Goal: Information Seeking & Learning: Learn about a topic

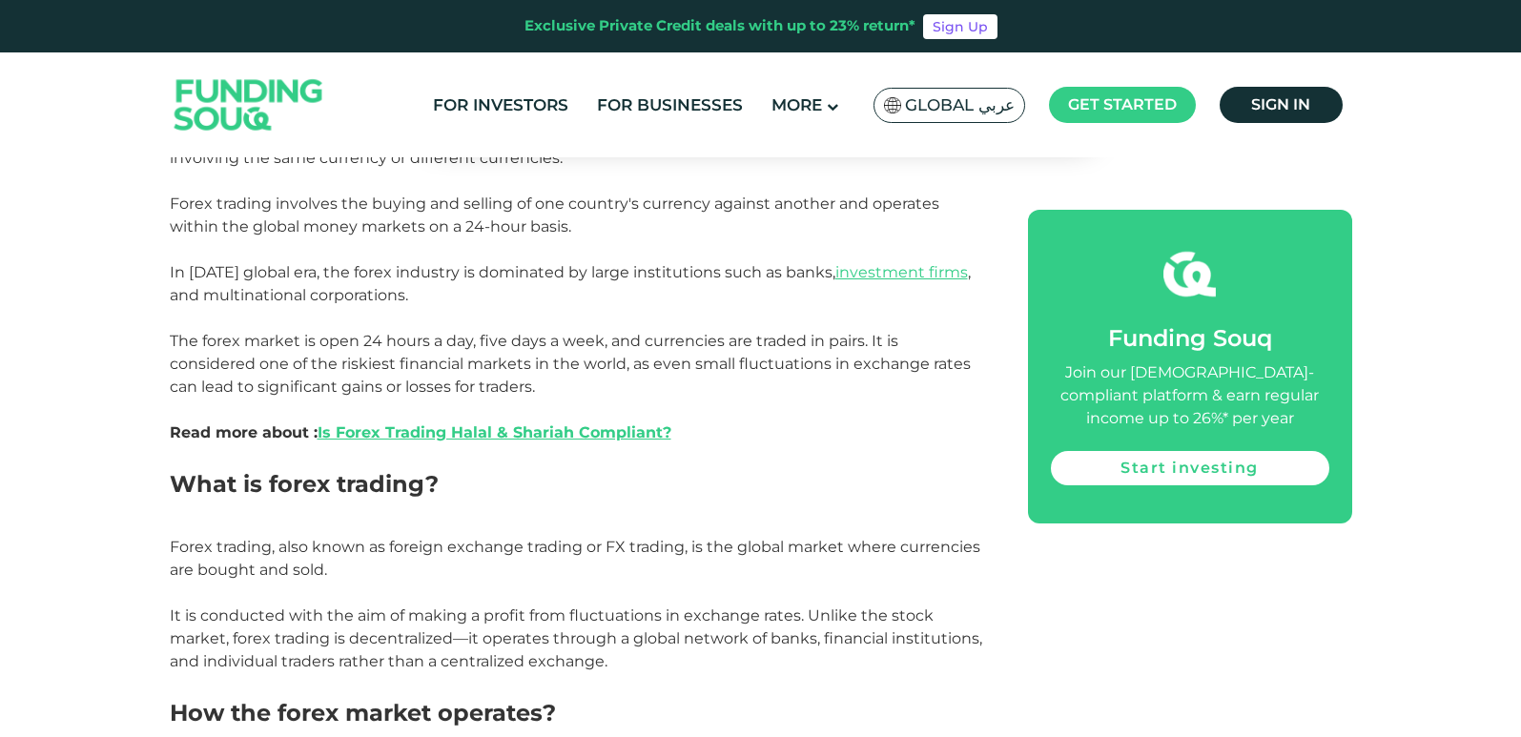
scroll to position [309, 0]
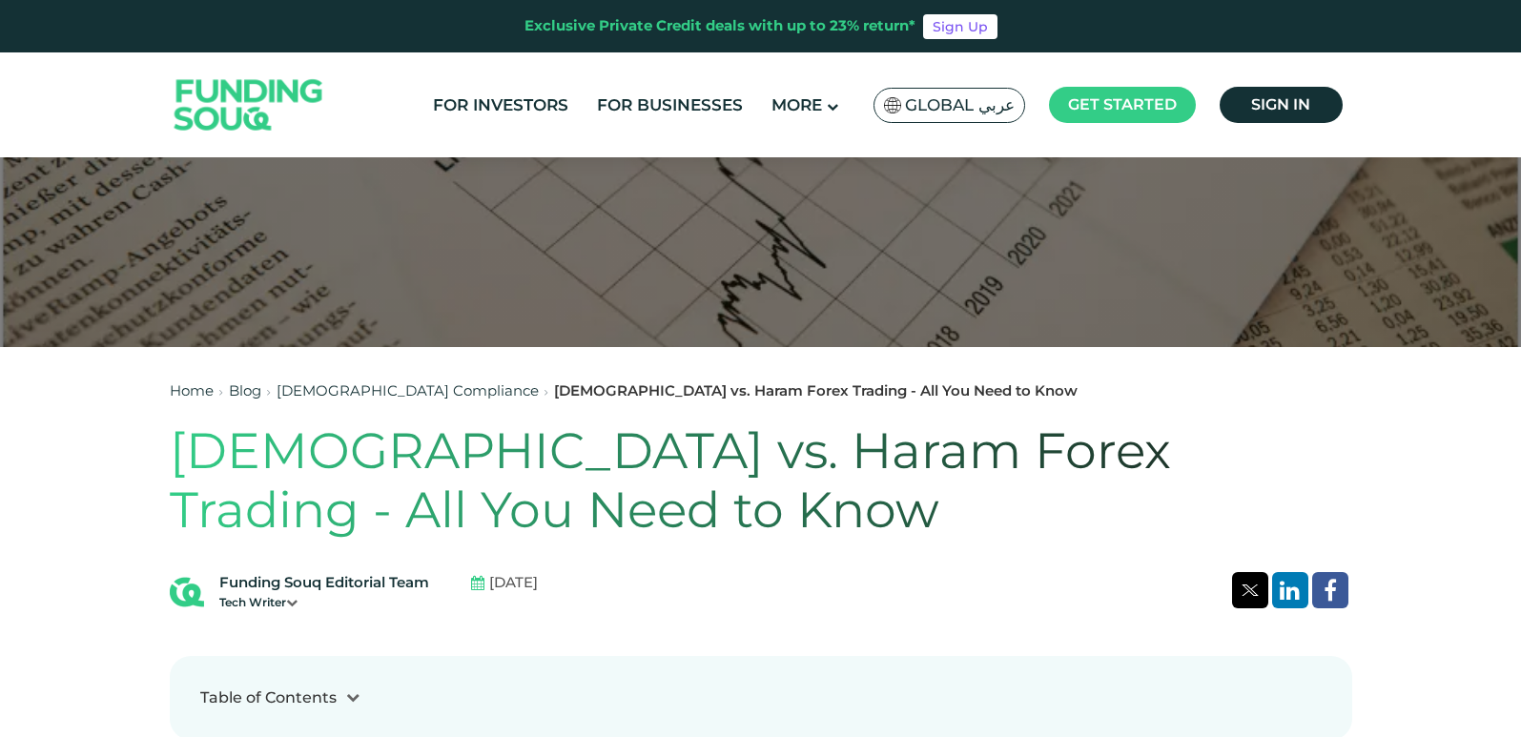
click at [930, 109] on span "Global عربي" at bounding box center [960, 105] width 110 height 22
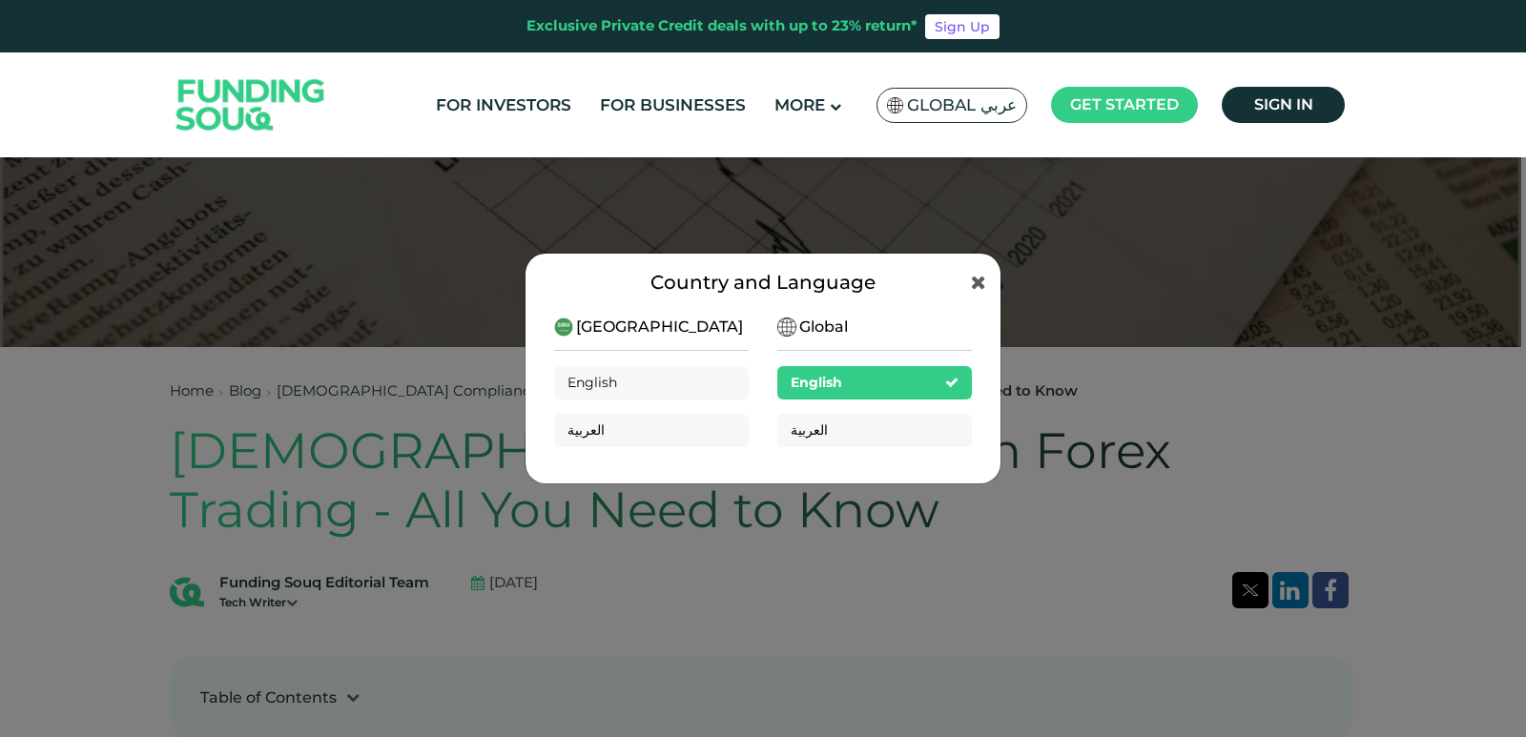
click at [1256, 275] on div "Country and Language [GEOGRAPHIC_DATA] English العربية Global English العربية" at bounding box center [763, 368] width 1526 height 737
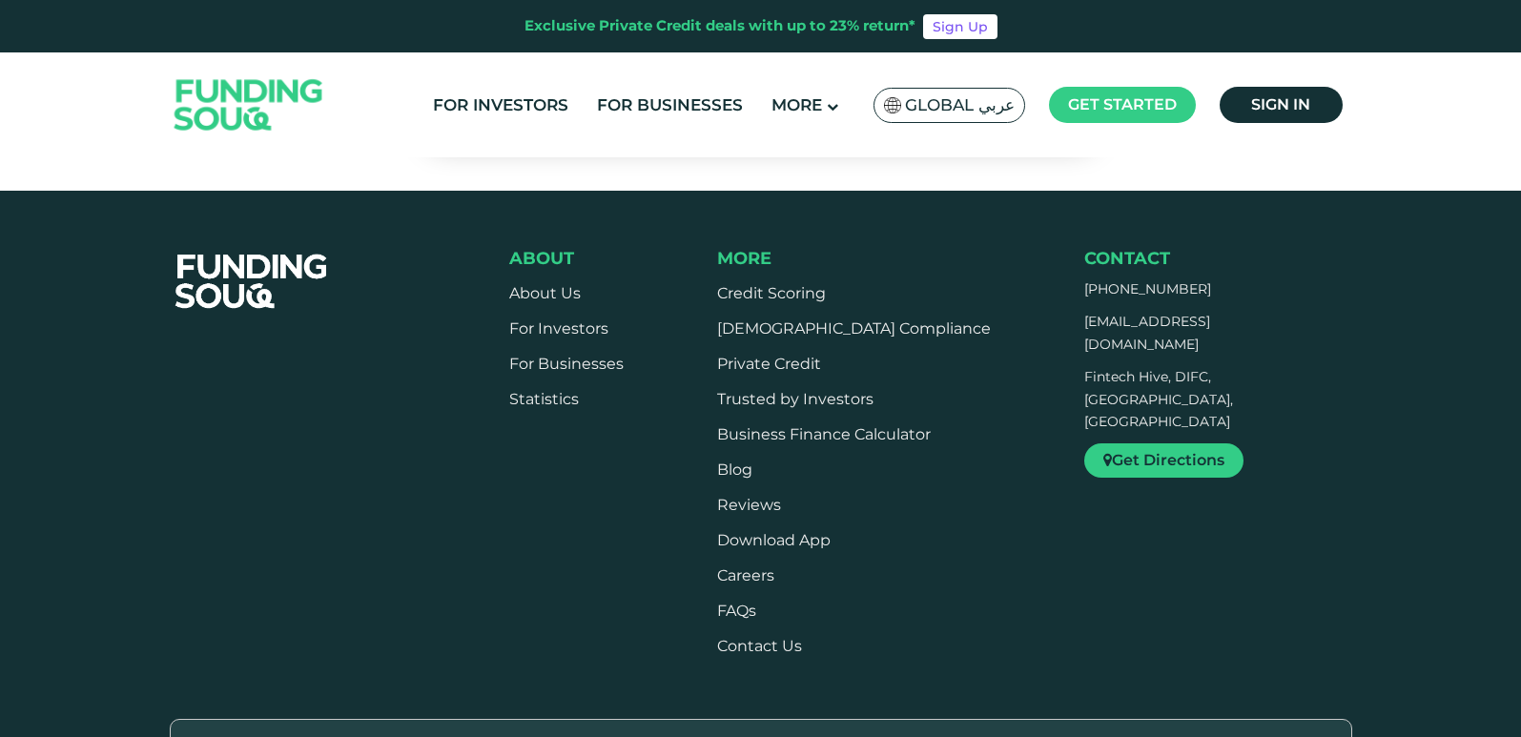
scroll to position [5968, 0]
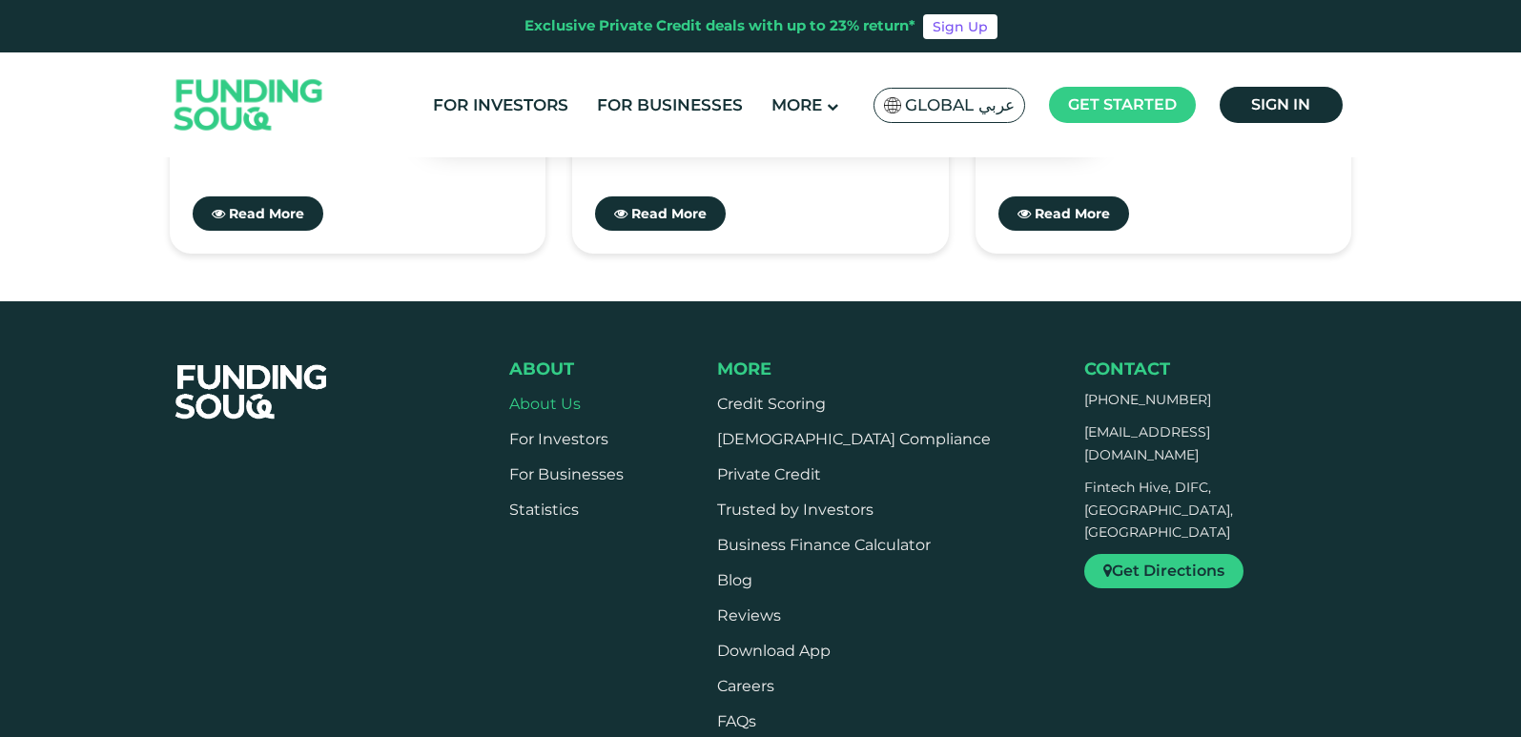
click at [553, 395] on link "About Us" at bounding box center [545, 404] width 72 height 18
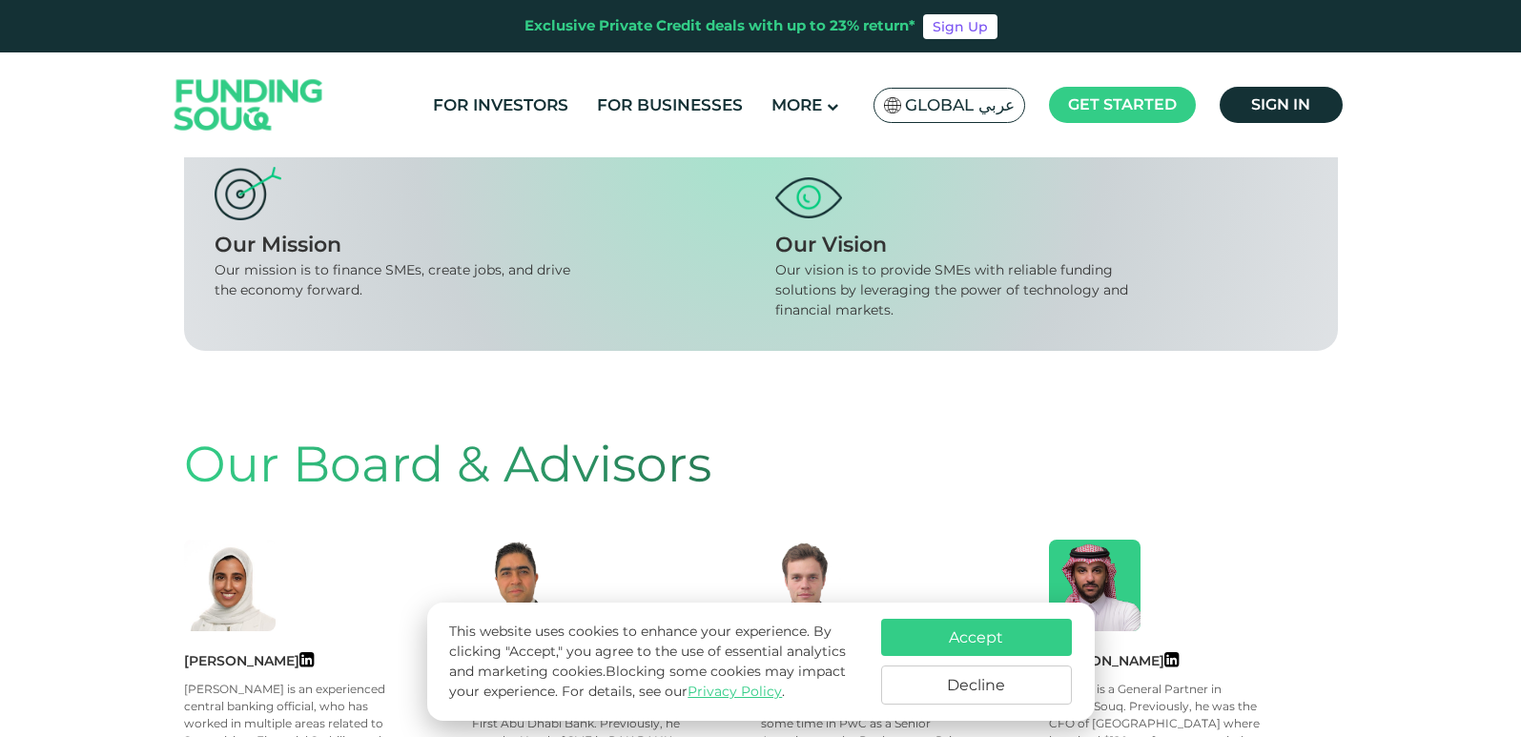
scroll to position [572, 0]
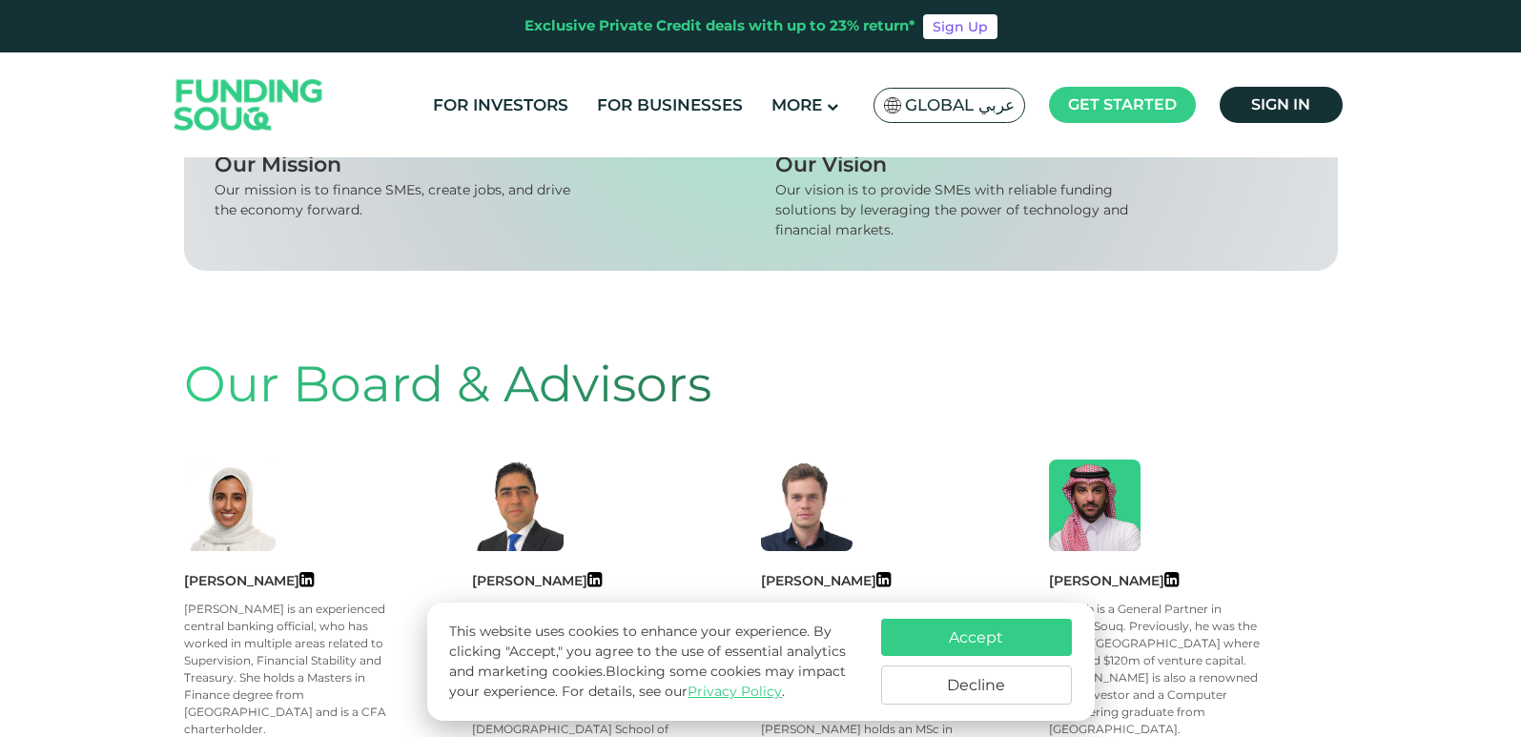
click at [195, 124] on img at bounding box center [248, 105] width 187 height 96
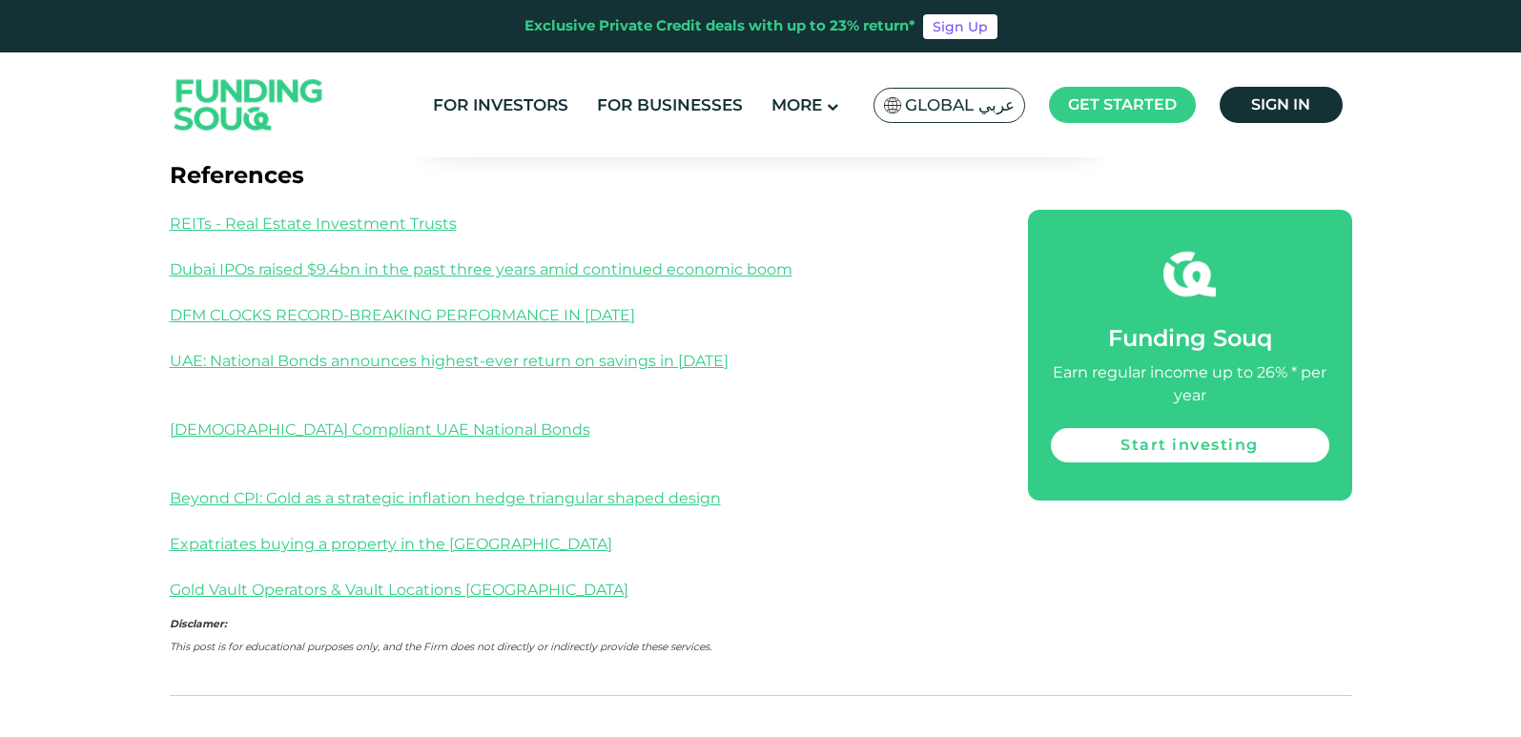
scroll to position [2193, 0]
